Goal: Transaction & Acquisition: Obtain resource

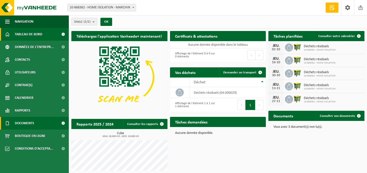
click at [30, 120] on span "Documents" at bounding box center [24, 123] width 19 height 13
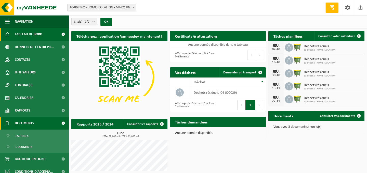
click at [64, 121] on span at bounding box center [62, 123] width 11 height 13
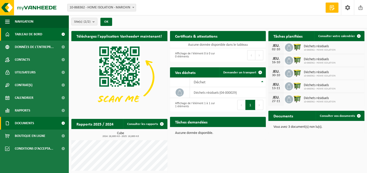
click at [64, 121] on span at bounding box center [62, 123] width 11 height 13
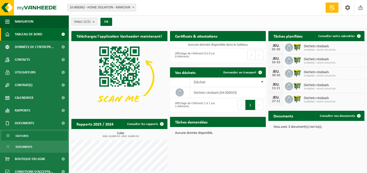
click at [27, 138] on span "Factures" at bounding box center [22, 136] width 13 height 10
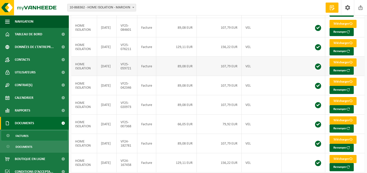
scroll to position [117, 0]
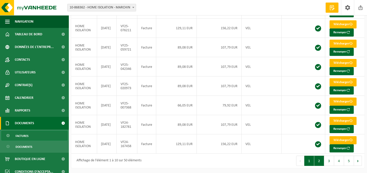
click at [321, 162] on button "2" at bounding box center [319, 161] width 10 height 10
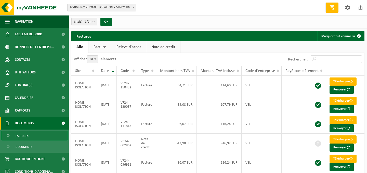
click at [107, 46] on link "Facture" at bounding box center [99, 47] width 23 height 12
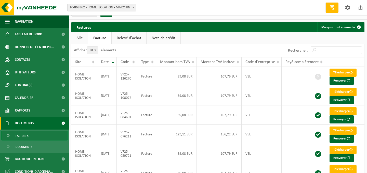
scroll to position [11, 0]
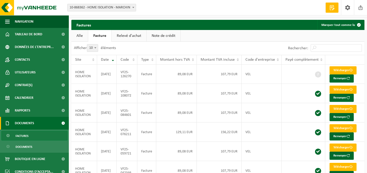
click at [98, 48] on span at bounding box center [95, 48] width 5 height 7
click at [98, 45] on select "10 25 50 100" at bounding box center [95, 44] width 15 height 0
select select "50"
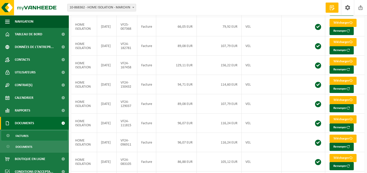
scroll to position [225, 0]
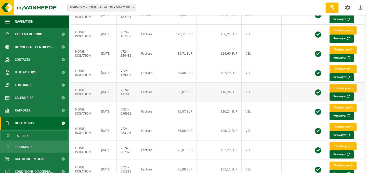
click at [344, 91] on link "Télécharger" at bounding box center [342, 89] width 27 height 8
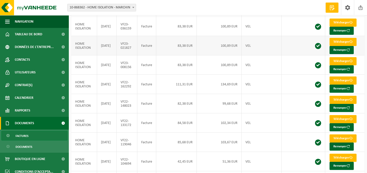
scroll to position [621, 0]
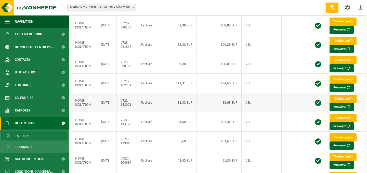
click at [338, 102] on link "Télécharger" at bounding box center [342, 99] width 27 height 8
drag, startPoint x: 223, startPoint y: 106, endPoint x: 242, endPoint y: 108, distance: 19.2
click at [242, 108] on tr "HOME ISOLATION [DATE] VF22-148023 Facture 82,38 EUR 99,68 EUR VEL Télécharger R…" at bounding box center [217, 102] width 293 height 19
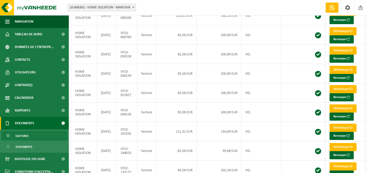
scroll to position [663, 0]
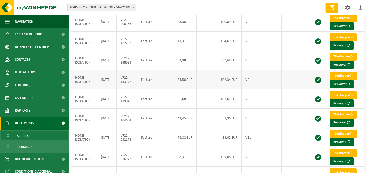
click at [228, 85] on td "102,34 EUR" at bounding box center [219, 79] width 45 height 19
drag, startPoint x: 186, startPoint y: 85, endPoint x: 215, endPoint y: 85, distance: 28.3
click at [215, 85] on tr "HOME ISOLATION [DATE] VF22-133172 Facture 84,58 EUR 102,34 EUR VEL Télécharger …" at bounding box center [217, 79] width 293 height 19
click at [246, 85] on td "VEL" at bounding box center [261, 79] width 40 height 19
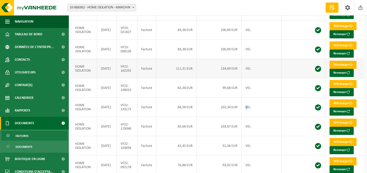
scroll to position [633, 0]
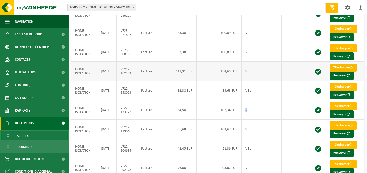
click at [343, 72] on link "Télécharger" at bounding box center [342, 68] width 27 height 8
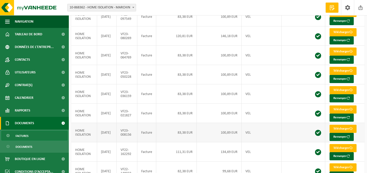
scroll to position [552, 0]
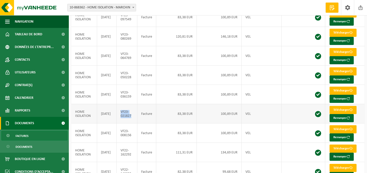
drag, startPoint x: 132, startPoint y: 119, endPoint x: 123, endPoint y: 113, distance: 10.2
click at [123, 113] on td "VF23-021827" at bounding box center [127, 113] width 21 height 19
click at [133, 120] on td "VF23-021827" at bounding box center [127, 113] width 21 height 19
click at [338, 95] on link "Télécharger" at bounding box center [342, 91] width 27 height 8
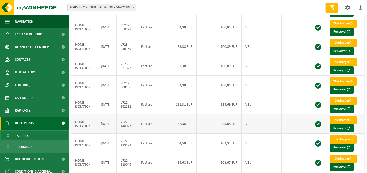
scroll to position [603, 0]
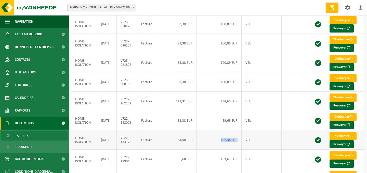
drag, startPoint x: 239, startPoint y: 144, endPoint x: 218, endPoint y: 143, distance: 21.7
click at [218, 143] on td "102,34 EUR" at bounding box center [219, 140] width 45 height 19
drag, startPoint x: 110, startPoint y: 146, endPoint x: 114, endPoint y: 146, distance: 3.3
click at [114, 146] on td "[DATE]" at bounding box center [107, 140] width 20 height 19
drag, startPoint x: 239, startPoint y: 145, endPoint x: 216, endPoint y: 144, distance: 22.9
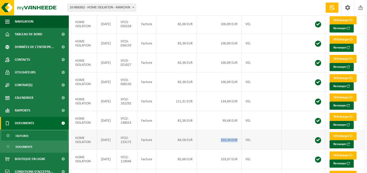
click at [216, 144] on td "102,34 EUR" at bounding box center [219, 140] width 45 height 19
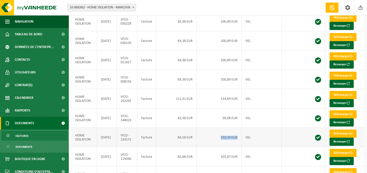
scroll to position [606, 0]
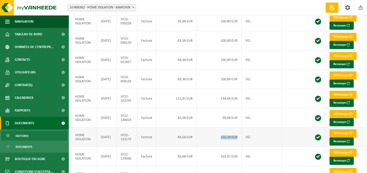
click at [339, 136] on link "Télécharger" at bounding box center [342, 134] width 27 height 8
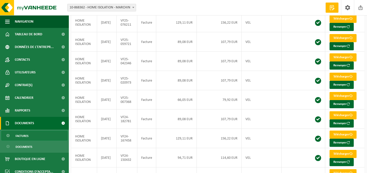
scroll to position [0, 0]
